Goal: Check status

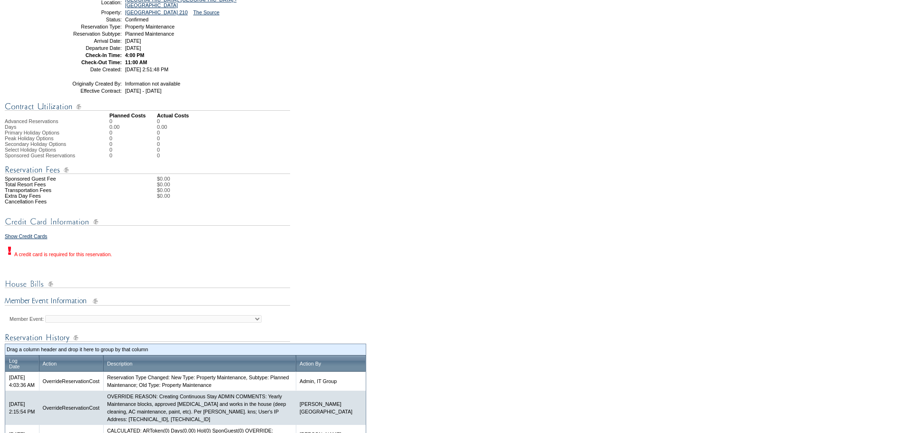
scroll to position [47, 0]
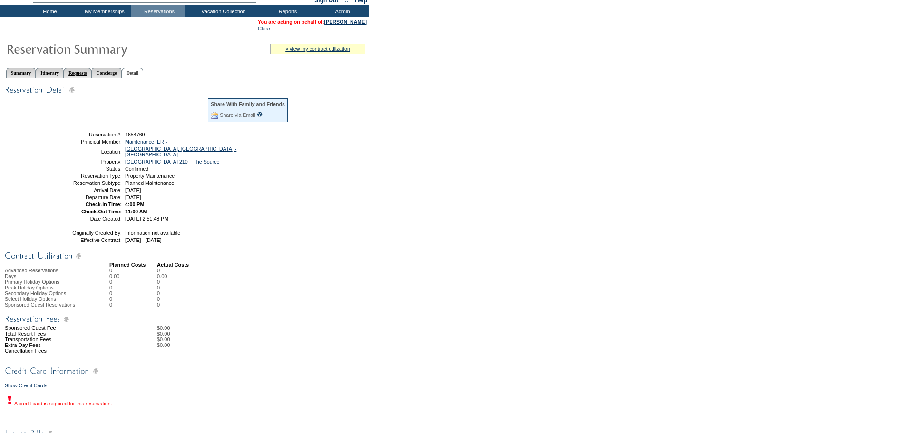
click at [91, 77] on link "Requests" at bounding box center [78, 73] width 28 height 10
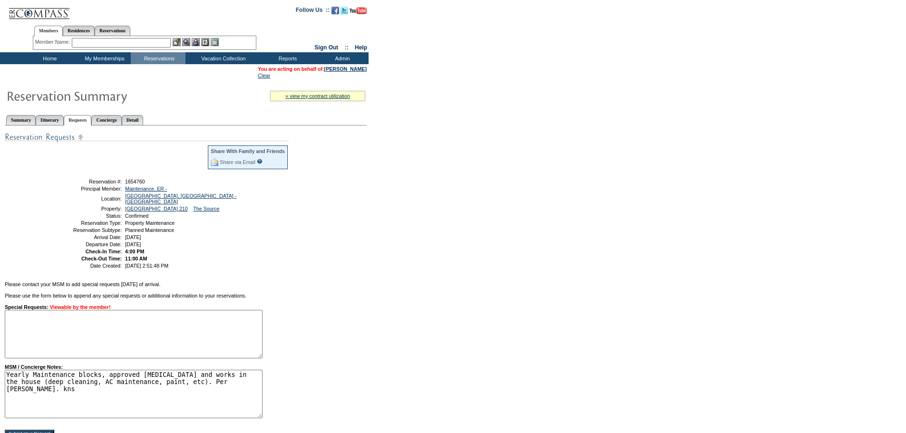
scroll to position [47, 0]
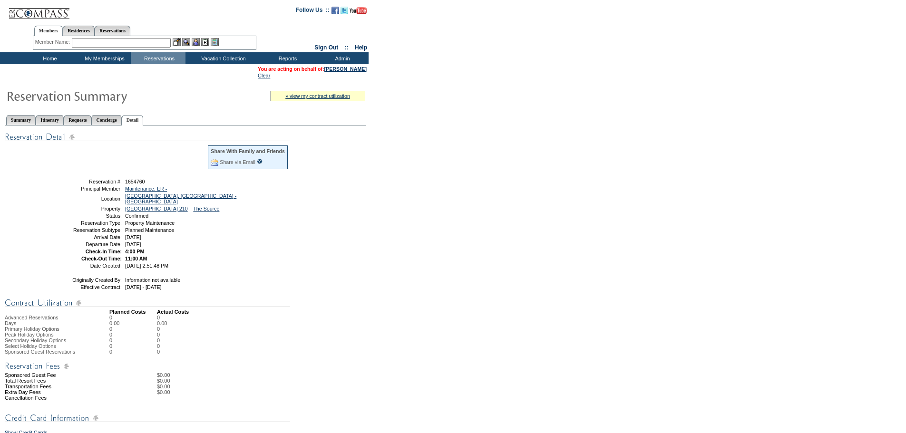
scroll to position [47, 0]
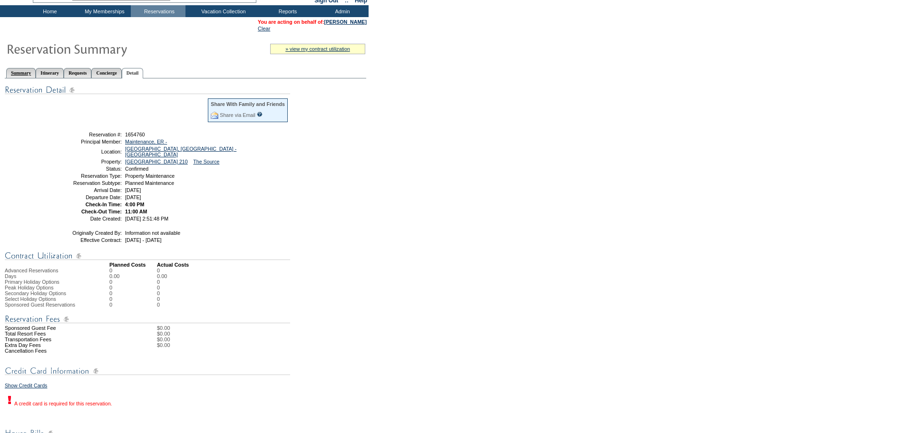
click at [25, 77] on link "Summary" at bounding box center [20, 73] width 29 height 10
